Goal: Task Accomplishment & Management: Manage account settings

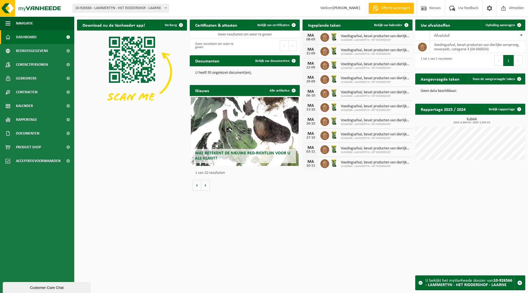
click at [100, 11] on span "10-926566 - LAMMERTYN - HET RIDDERSHOF - LAARNE" at bounding box center [121, 8] width 96 height 8
type input "dg"
select select "151054"
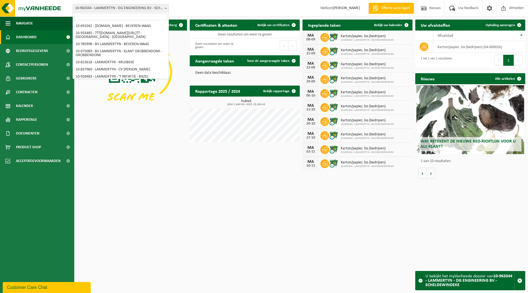
click at [102, 7] on span "10-963344 - LAMMERTYN - DG ENGINEERING BV - SCHELDEWINDEKE" at bounding box center [121, 8] width 96 height 8
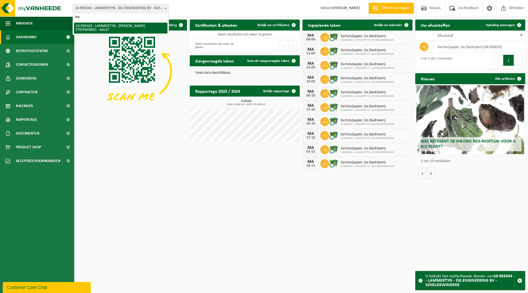
type input "fre"
select select "133230"
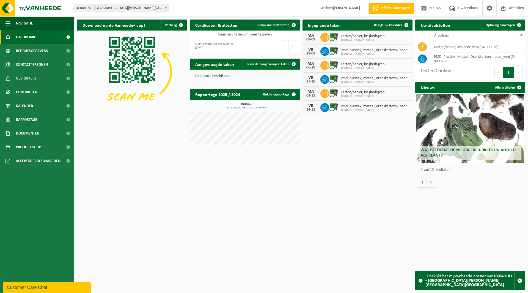
click at [114, 9] on span "10-848181 - [GEOGRAPHIC_DATA][PERSON_NAME][GEOGRAPHIC_DATA][GEOGRAPHIC_DATA]" at bounding box center [121, 8] width 96 height 8
type input "sylves"
select select "110890"
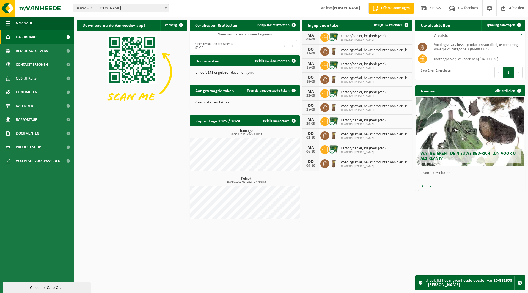
click at [125, 10] on span "10-882379 - [PERSON_NAME]" at bounding box center [121, 8] width 96 height 8
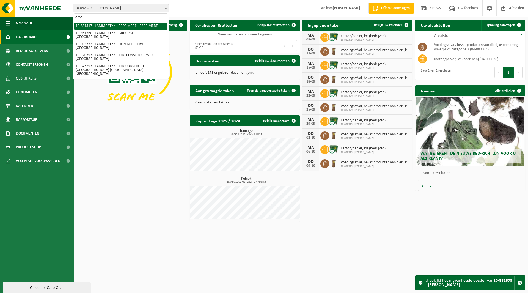
type input "erpe"
select select "88671"
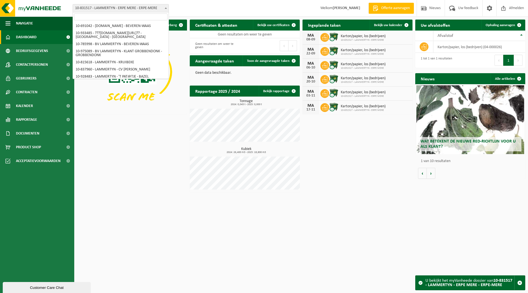
click at [112, 6] on span "10-831517 - LAMMERTYN - ERPE MERE - ERPE-MERE" at bounding box center [121, 8] width 96 height 8
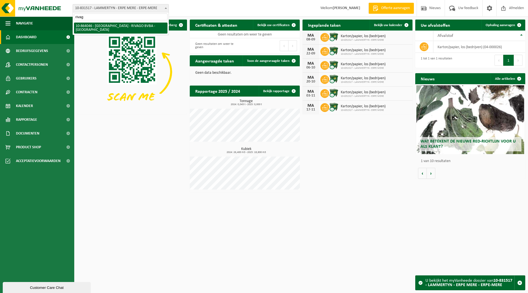
type input "rivag"
select select "101864"
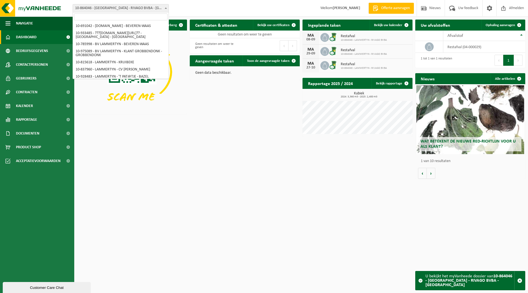
click at [109, 8] on span "10-864046 - [GEOGRAPHIC_DATA] - RIVAGO BVBA - [GEOGRAPHIC_DATA]" at bounding box center [121, 8] width 96 height 8
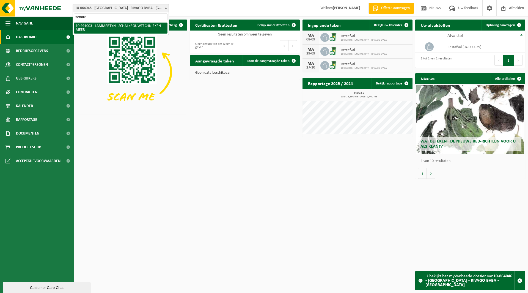
type input "schalk"
select select "169463"
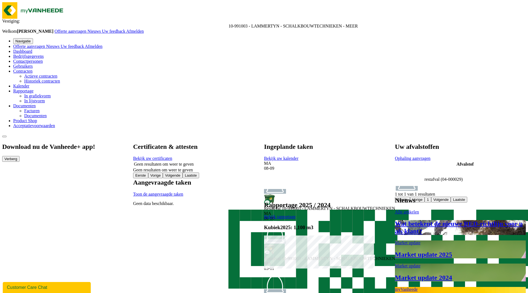
click at [229, 24] on span "10-991003 - LAMMERTYN - SCHALKBOUWTECHNIEKEN - MEER" at bounding box center [293, 26] width 129 height 5
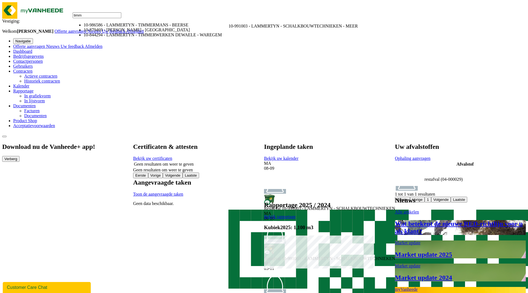
type input "timm"
select select "165830"
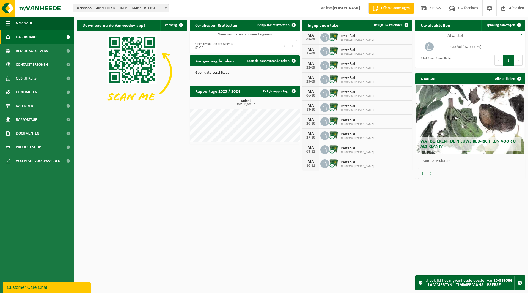
click at [115, 9] on span "10-986586 - LAMMERTYN - TIMMERMANS - BEERSE" at bounding box center [121, 8] width 96 height 8
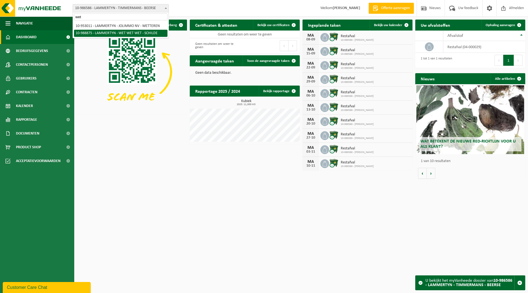
type input "wet"
select select "168051"
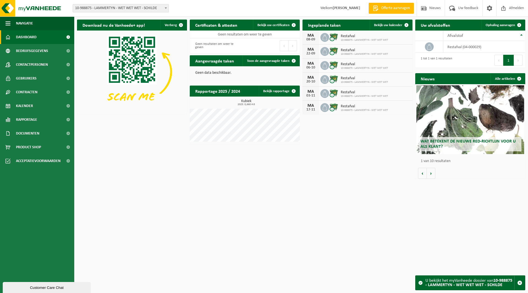
click at [102, 7] on span "10-988875 - LAMMERTYN - WET WET WET - SCHILDE" at bounding box center [121, 8] width 96 height 8
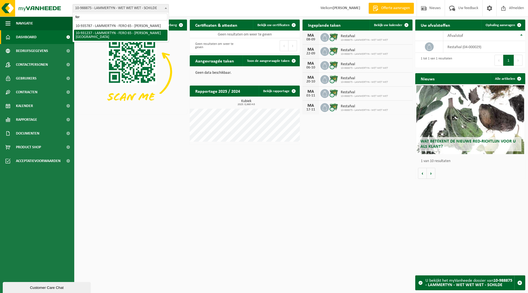
type input "fer"
select select "134651"
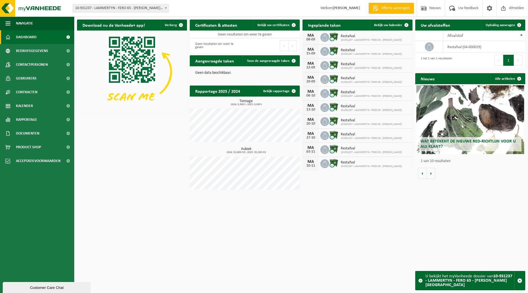
click at [114, 8] on span "10-931237 - LAMMERTYN - FERO 65 - [PERSON_NAME][GEOGRAPHIC_DATA]" at bounding box center [121, 8] width 96 height 8
type input "kroka"
select select "161804"
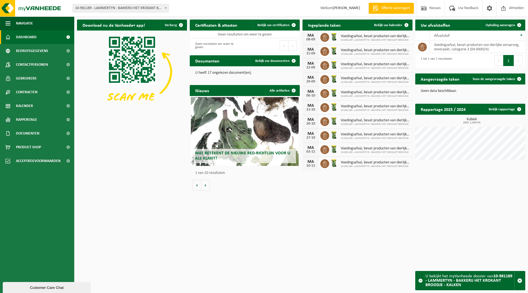
click at [347, 31] on div "MA 08-09 Voedingsafval, bevat producten van dierlijke oorsprong, onverpakt, cat…" at bounding box center [358, 38] width 110 height 14
click at [386, 25] on span "Bekijk uw kalender" at bounding box center [388, 25] width 28 height 4
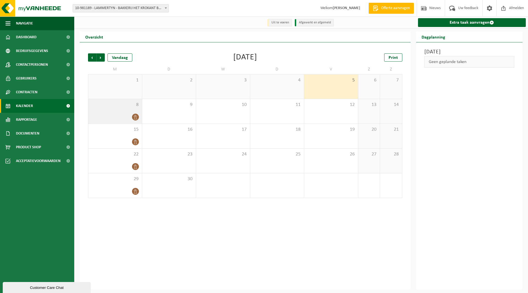
click at [125, 105] on span "8" at bounding box center [115, 105] width 48 height 6
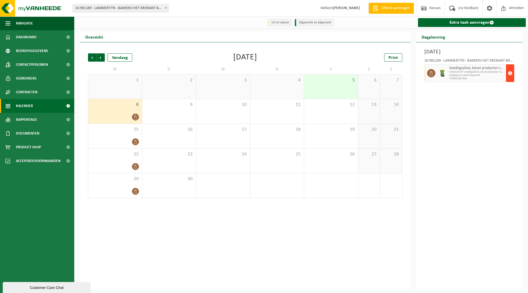
click at [512, 71] on span "button" at bounding box center [510, 73] width 4 height 11
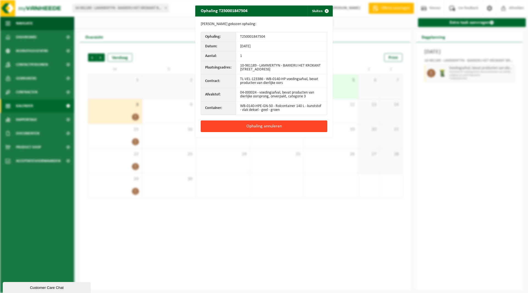
click at [272, 127] on button "Ophaling annuleren" at bounding box center [264, 127] width 127 height 12
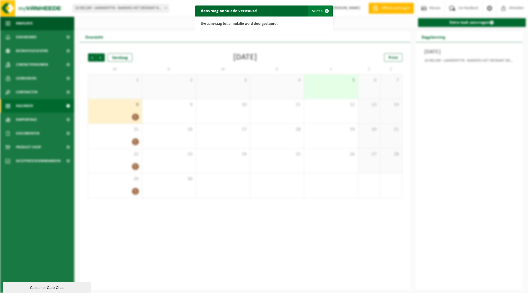
click at [315, 11] on button "Sluiten" at bounding box center [320, 11] width 24 height 11
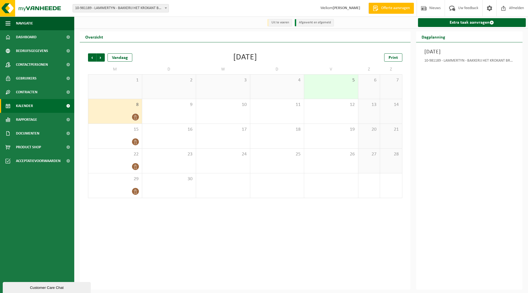
click at [110, 7] on span "10-981189 - LAMMERTYN - BAKKERIJ HET KROKANT BROODJE - KALKEN" at bounding box center [121, 8] width 96 height 8
type input "sydra"
select select "169372"
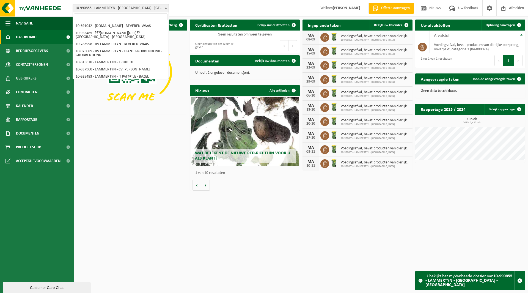
click at [111, 9] on span "10-990855 - LAMMERTYN - [GEOGRAPHIC_DATA] - [GEOGRAPHIC_DATA]" at bounding box center [121, 8] width 96 height 8
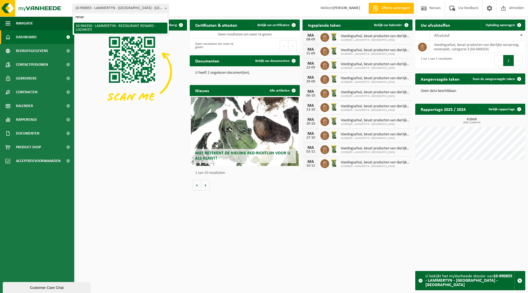
type input "renar"
select select "163809"
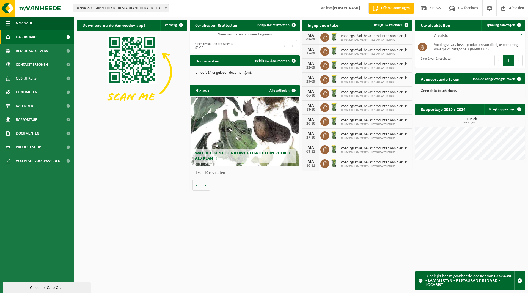
click at [106, 6] on span "10-984350 - LAMMERTYN - RESTAURANT RENARD - LOCHRISTI" at bounding box center [121, 8] width 96 height 8
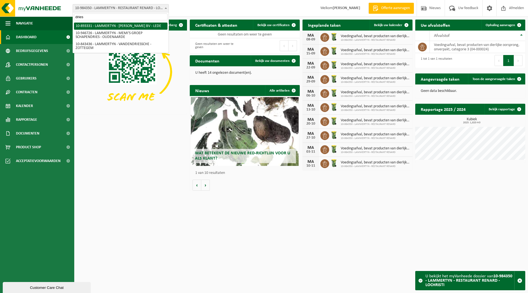
type input "dries"
select select "115767"
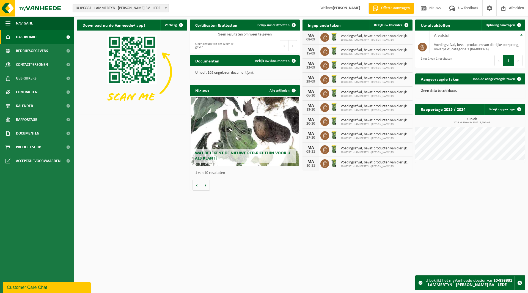
click at [114, 8] on span "10-893331 - LAMMERTYN - [PERSON_NAME] BV - LEDE" at bounding box center [121, 8] width 96 height 8
type input "gova"
select select "142020"
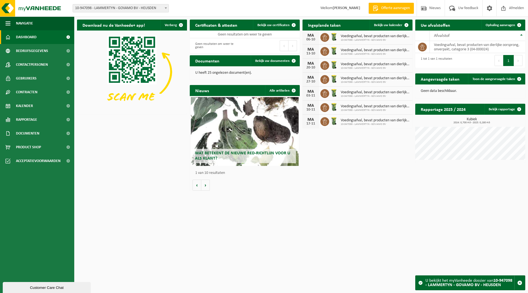
click at [117, 10] on span "10-947098 - LAMMERTYN - GOVAMO BV - HEUSDEN" at bounding box center [121, 8] width 96 height 8
type input "hermes"
select select "106899"
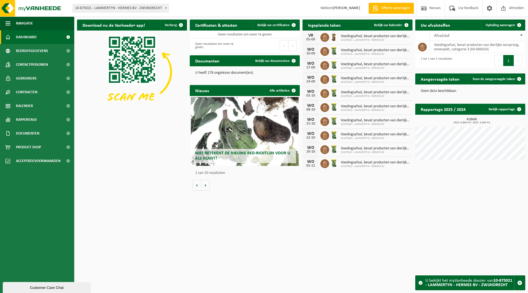
click at [111, 8] on span "10-875021 - LAMMERTYN - HERMES BV - ZWIJNDRECHT" at bounding box center [121, 8] width 96 height 8
type input "thim"
select select "138014"
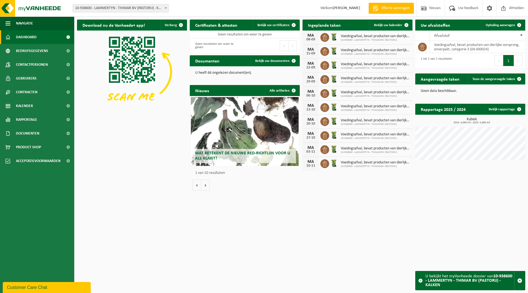
click at [119, 4] on div "Vestiging: 10-691042 - LAMMERTYN.NET - BEVEREN-WAAS 10-933485 - ???LAMMERTYN.NE…" at bounding box center [264, 8] width 528 height 17
click at [116, 9] on span "10-938600 - LAMMERTYN - THIMAR BV (PASTORIJ) - KALKEN" at bounding box center [121, 8] width 96 height 8
type input "vg"
select select "129522"
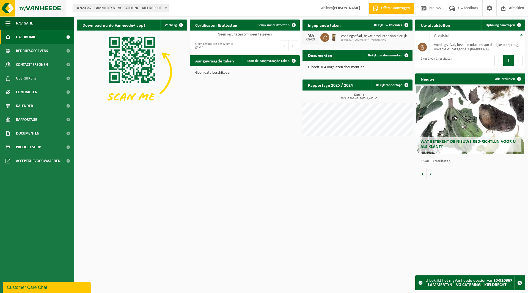
click at [38, 7] on img at bounding box center [33, 8] width 66 height 17
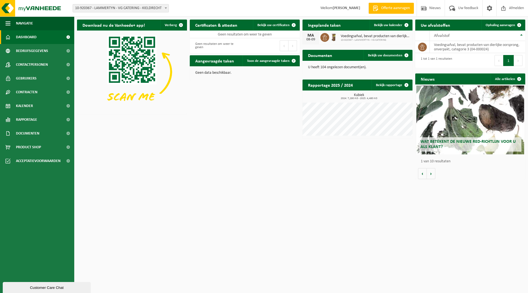
click at [100, 6] on span "10-920367 - LAMMERTYN - VG CATERING - KIELDRECHT" at bounding box center [121, 8] width 96 height 8
type input "afk"
select select "89949"
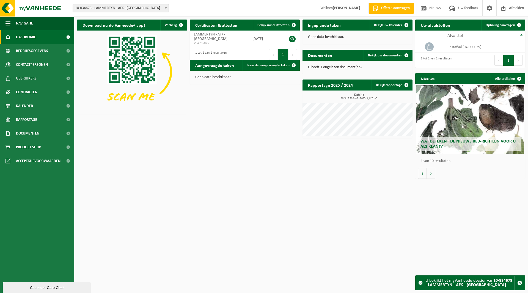
click at [112, 9] on span "10-834673 - LAMMERTYN - AFK - [GEOGRAPHIC_DATA]" at bounding box center [121, 8] width 96 height 8
type input "bitab"
select select "152245"
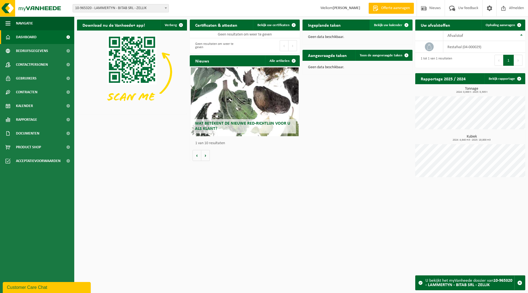
click at [388, 24] on span "Bekijk uw kalender" at bounding box center [388, 25] width 28 height 4
